Goal: Find contact information: Obtain details needed to contact an individual or organization

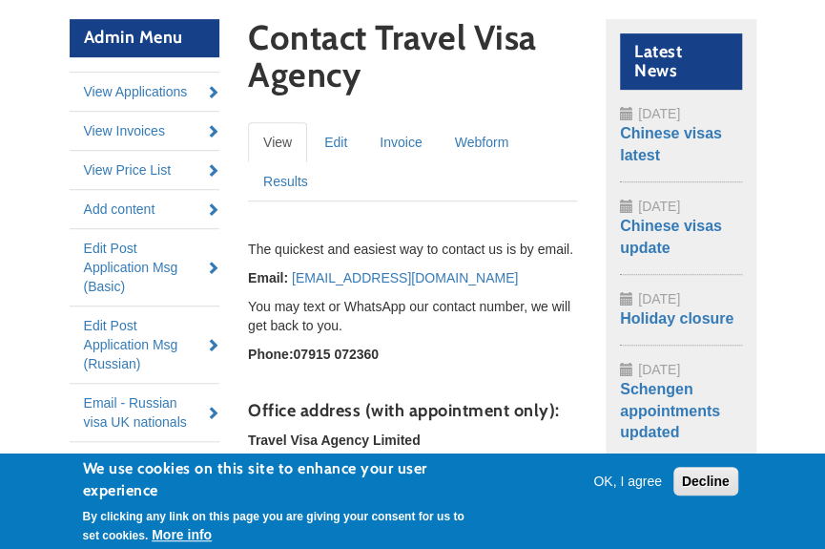
scroll to position [288, 0]
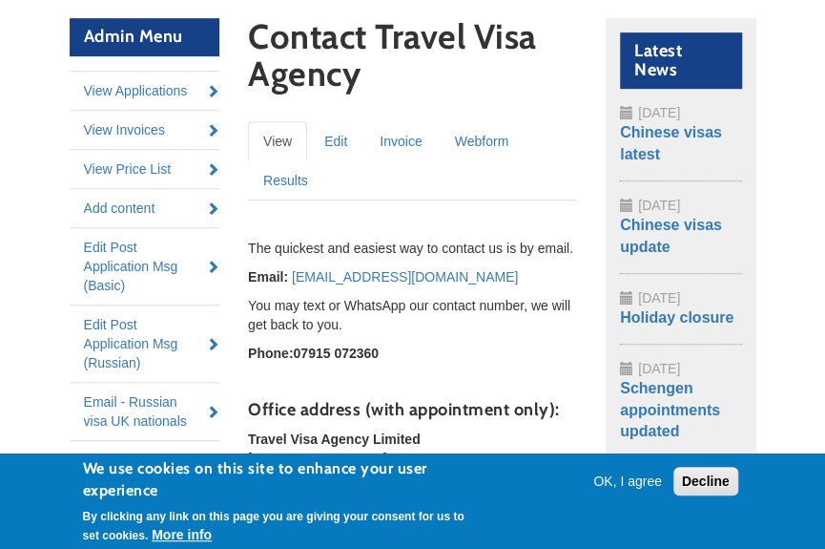
click at [630, 482] on button "OK, I agree" at bounding box center [628, 480] width 84 height 19
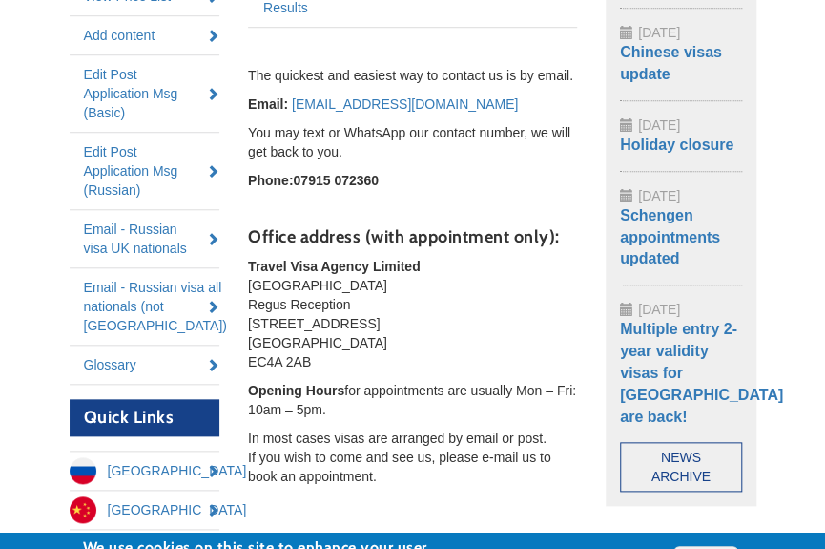
scroll to position [463, 0]
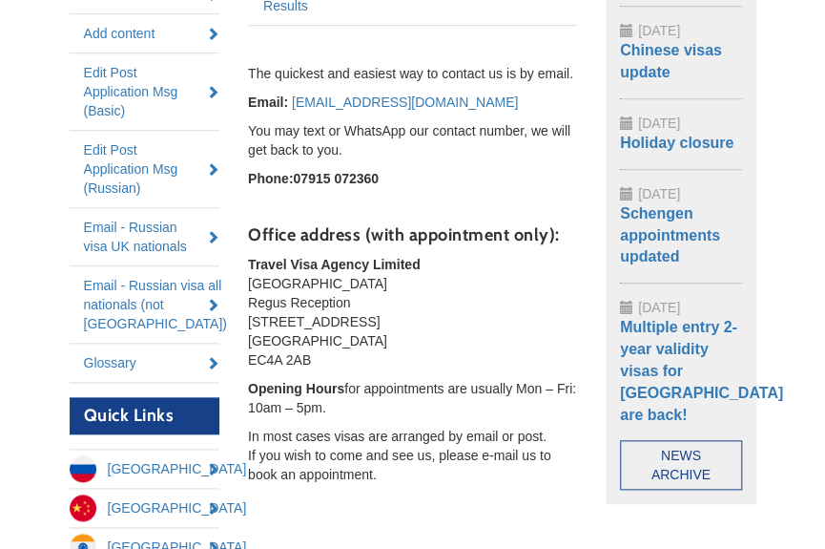
drag, startPoint x: 250, startPoint y: 262, endPoint x: 321, endPoint y: 360, distance: 120.8
click at [321, 360] on p "Travel Visa Agency Limited [GEOGRAPHIC_DATA] Regus Reception [STREET_ADDRESS]" at bounding box center [412, 312] width 329 height 114
copy p "Travel Visa Agency Limited [GEOGRAPHIC_DATA] Regus Reception [STREET_ADDRESS]"
click at [782, 102] on body "Skip to main content Configure Configure block [EMAIL_ADDRESS][DOMAIN_NAME] TEL…" at bounding box center [412, 333] width 825 height 1592
drag, startPoint x: 244, startPoint y: 260, endPoint x: 319, endPoint y: 358, distance: 122.5
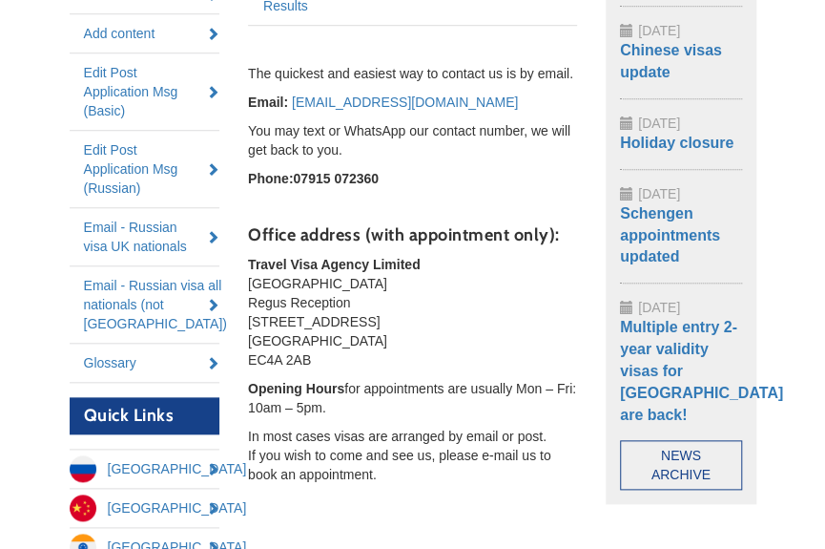
click at [319, 358] on section "Contact Travel Visa Agency Primary tabs View (active tab) Edit Invoice Webform …" at bounding box center [413, 207] width 358 height 726
copy p "Travel Visa Agency Limited [GEOGRAPHIC_DATA] Regus Reception [STREET_ADDRESS]"
click at [783, 321] on body "Skip to main content Configure Configure block [EMAIL_ADDRESS][DOMAIN_NAME] TEL…" at bounding box center [412, 333] width 825 height 1592
click at [799, 301] on body "Skip to main content Configure Configure block [EMAIL_ADDRESS][DOMAIN_NAME] TEL…" at bounding box center [412, 333] width 825 height 1592
click at [819, 427] on body "Skip to main content Configure Configure block [EMAIL_ADDRESS][DOMAIN_NAME] TEL…" at bounding box center [412, 333] width 825 height 1592
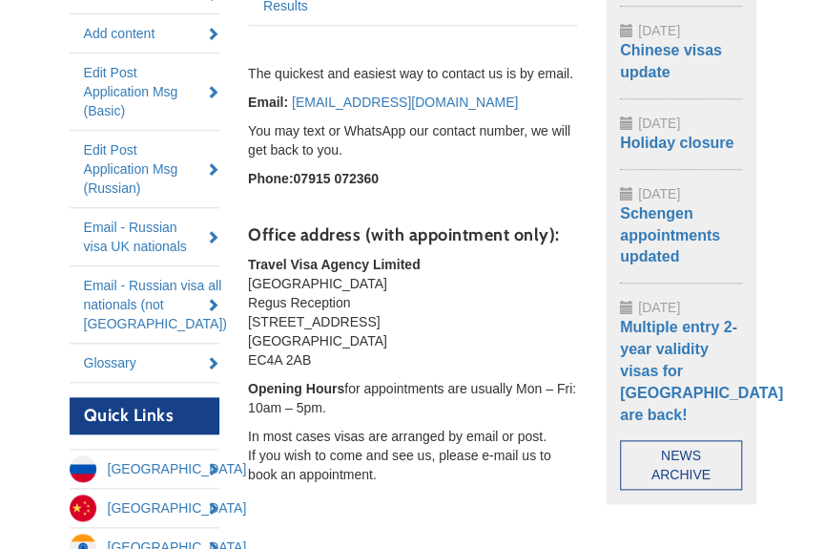
click at [798, 213] on body "Skip to main content Configure Configure block [EMAIL_ADDRESS][DOMAIN_NAME] TEL…" at bounding box center [412, 333] width 825 height 1592
